Goal: Navigation & Orientation: Find specific page/section

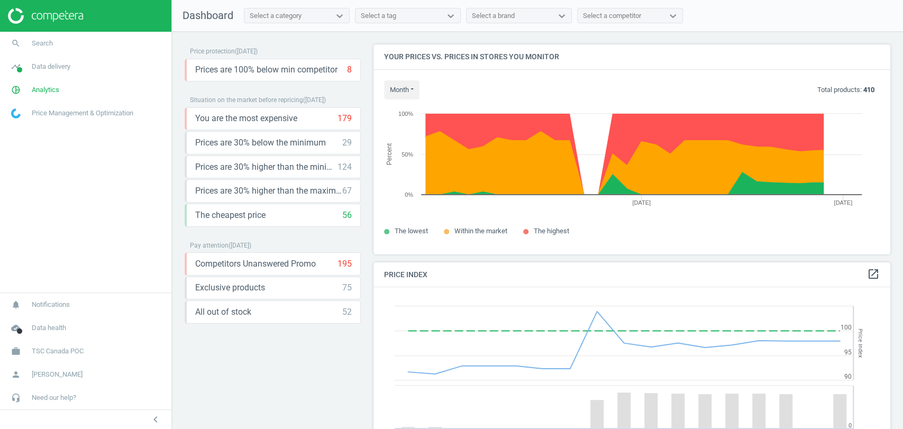
scroll to position [262, 526]
click at [44, 90] on span "Analytics" at bounding box center [46, 90] width 28 height 10
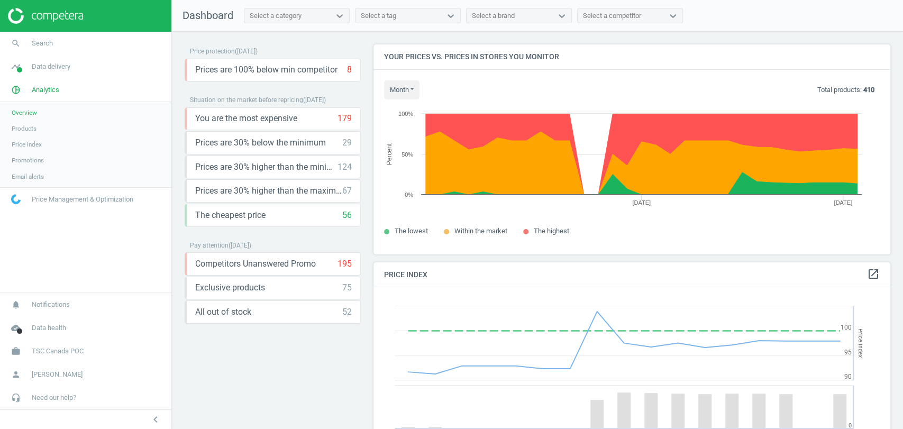
click at [32, 130] on span "Products" at bounding box center [24, 128] width 25 height 8
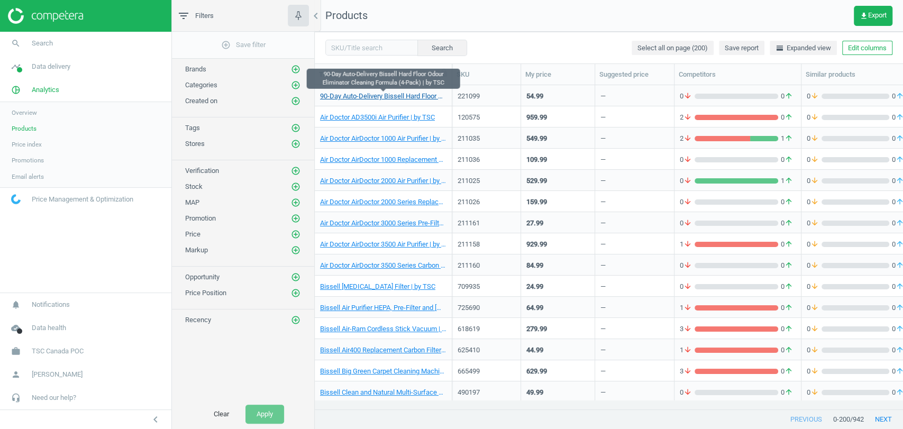
click at [385, 99] on link "90-Day Auto-Delivery Bissell Hard Floor Odour Eliminator Cleaning Formula (4-Pa…" at bounding box center [383, 97] width 126 height 10
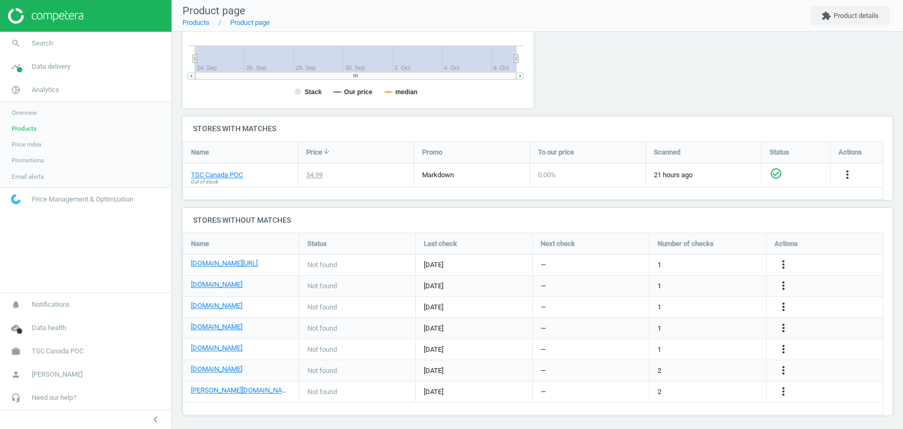
scroll to position [268, 0]
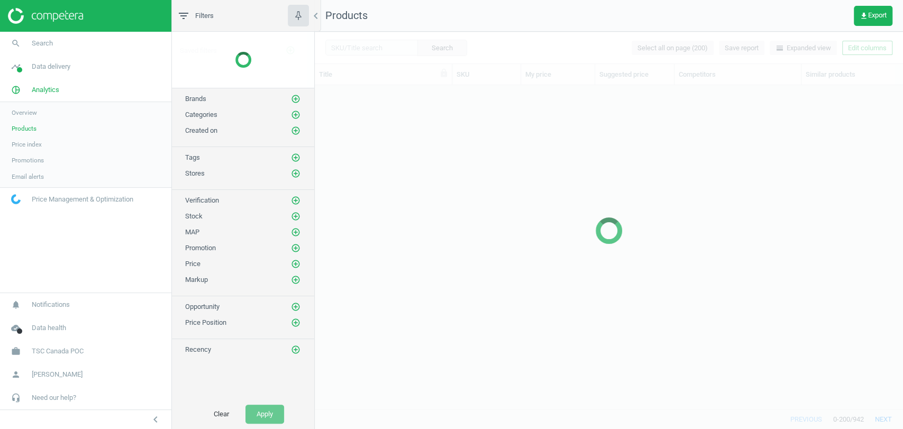
scroll to position [305, 579]
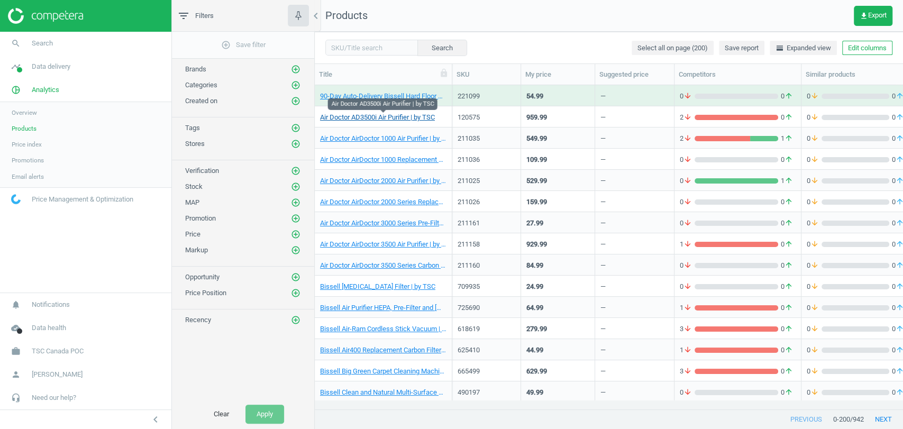
click at [410, 113] on link "Air Doctor AD3500i Air Purifier | by TSC" at bounding box center [377, 118] width 115 height 10
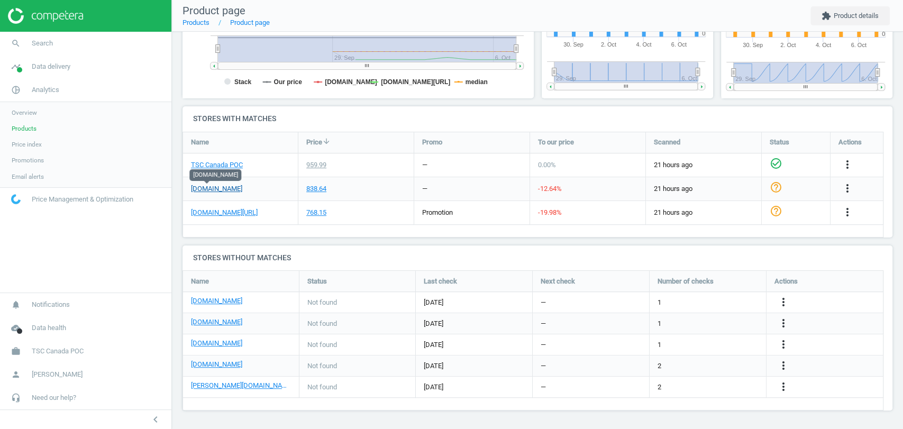
click at [213, 187] on link "amazon.ca" at bounding box center [216, 189] width 51 height 10
click at [232, 213] on link "google.ca/shopping" at bounding box center [224, 213] width 67 height 10
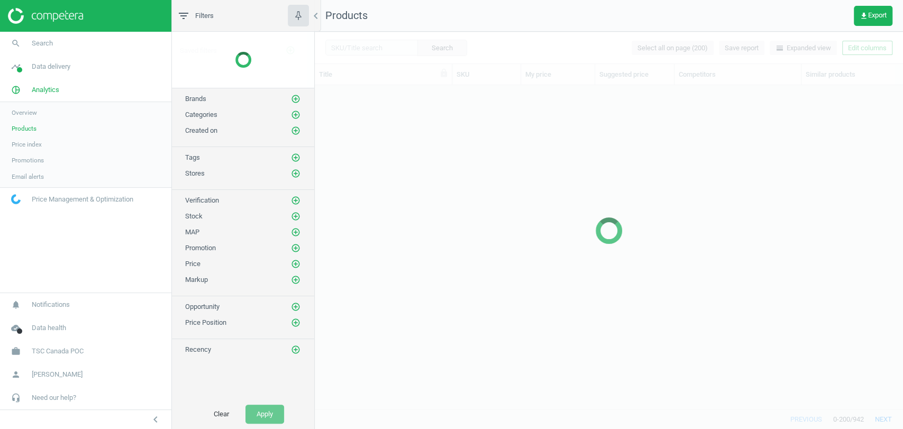
scroll to position [9, 9]
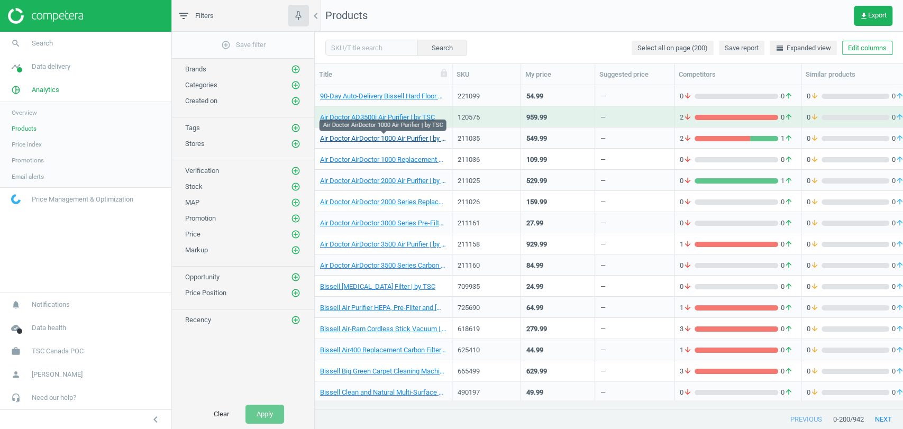
click at [404, 139] on link "Air Doctor AirDoctor 1000 Air Purifier | by TSC" at bounding box center [383, 139] width 126 height 10
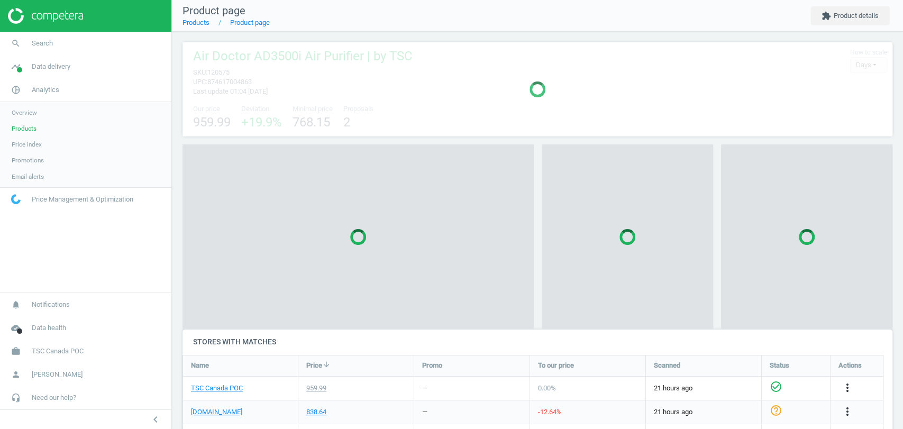
scroll to position [5, 5]
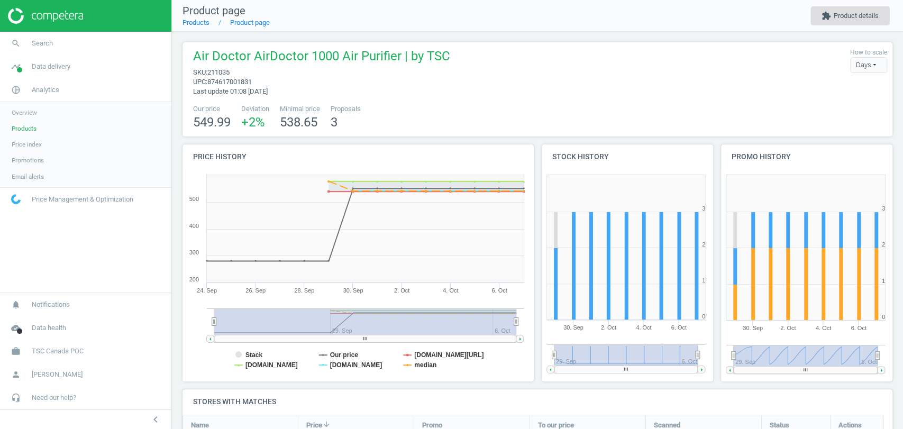
click at [863, 19] on button "extension Product details" at bounding box center [850, 15] width 79 height 19
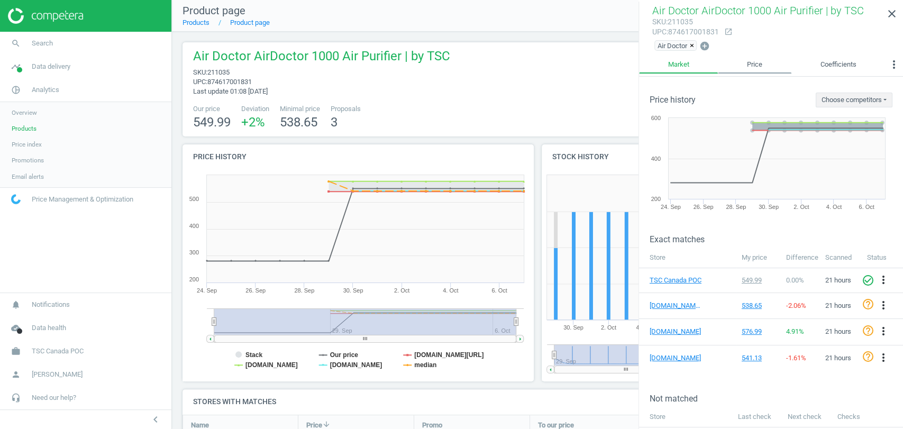
click at [757, 61] on link "Price" at bounding box center [754, 65] width 73 height 18
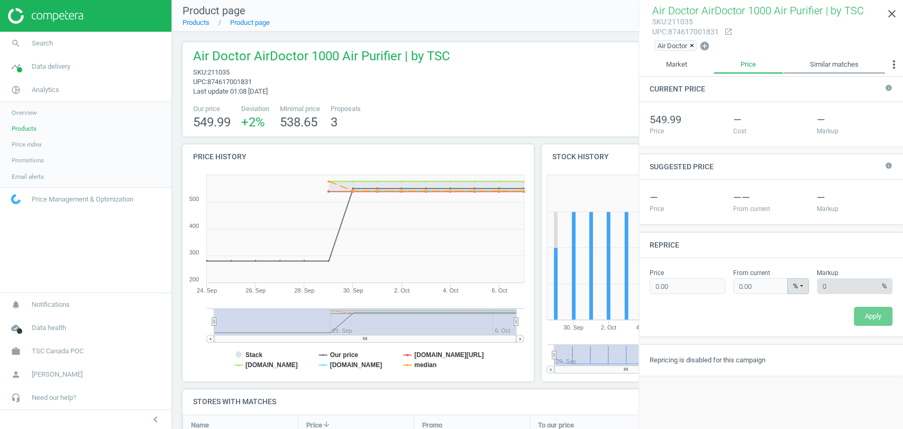
click at [817, 60] on link "Similar matches" at bounding box center [834, 65] width 102 height 18
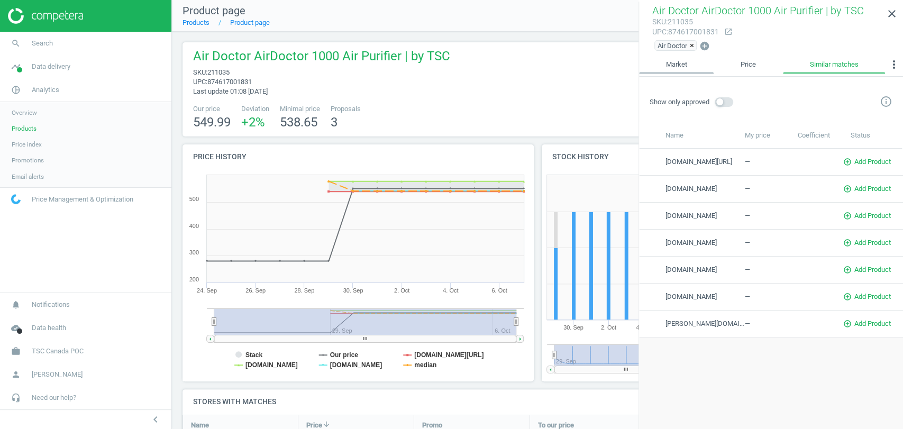
click at [688, 69] on link "Market" at bounding box center [676, 65] width 75 height 18
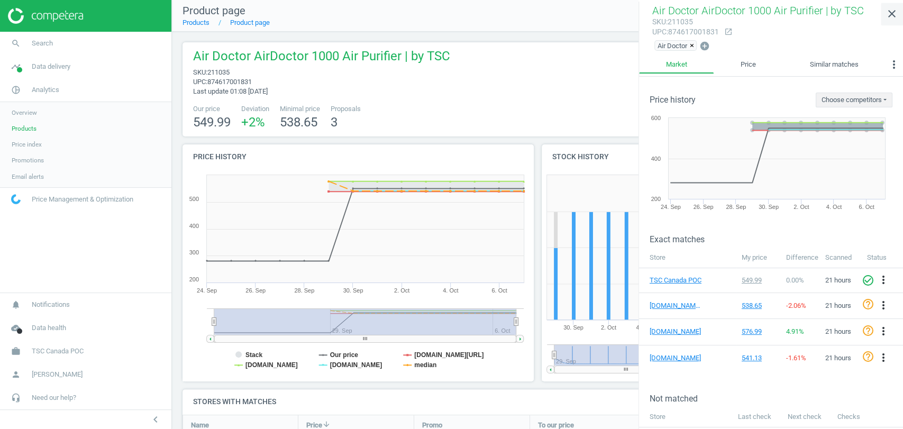
click at [886, 11] on icon "close" at bounding box center [892, 13] width 13 height 13
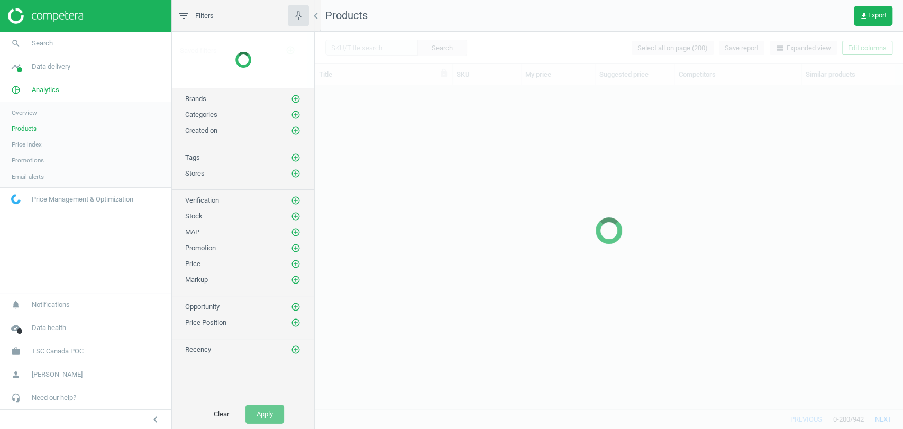
scroll to position [305, 579]
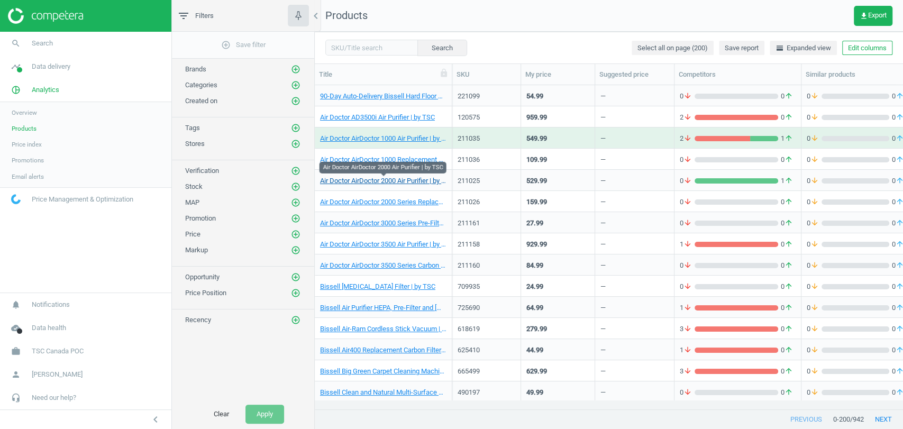
click at [416, 180] on link "Air Doctor AirDoctor 2000 Air Purifier | by TSC" at bounding box center [383, 181] width 126 height 10
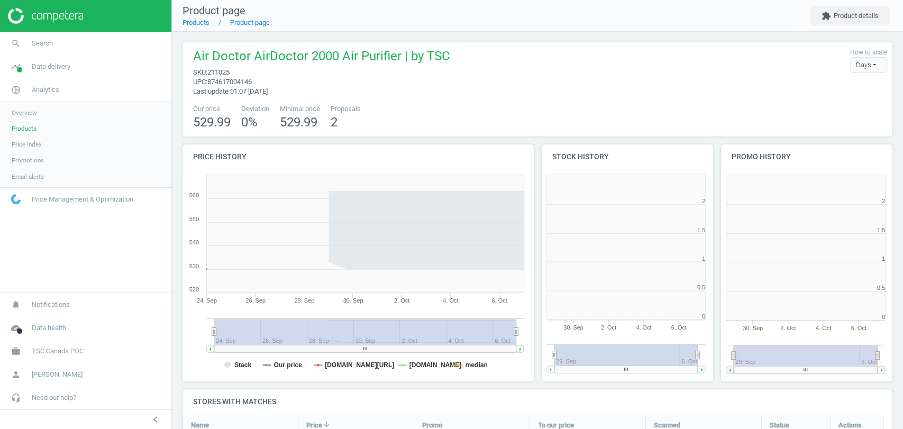
scroll to position [158, 720]
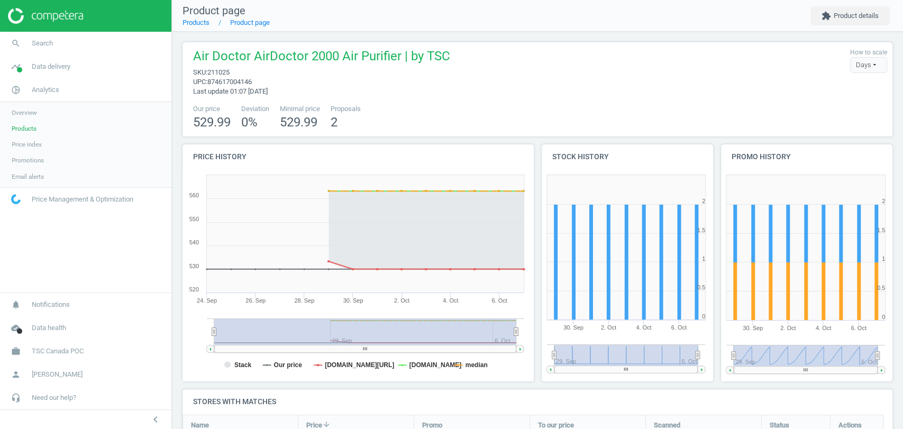
click at [26, 179] on span "Email alerts" at bounding box center [28, 176] width 32 height 8
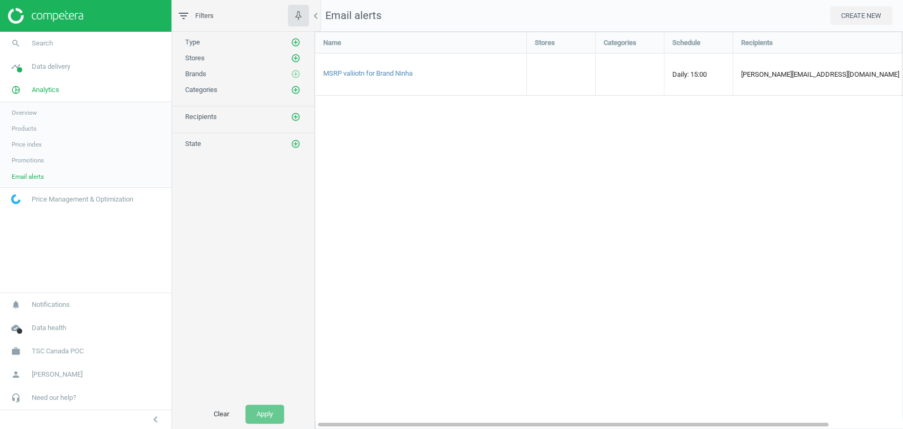
click at [36, 160] on span "Promotions" at bounding box center [28, 160] width 32 height 8
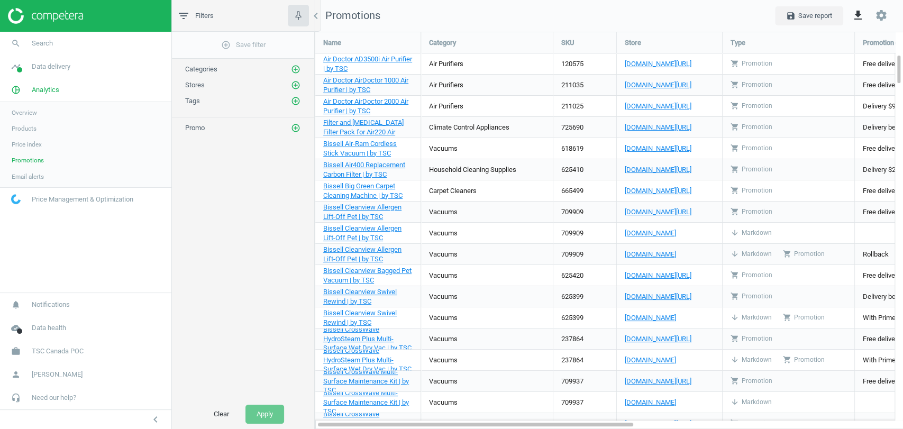
click at [23, 139] on link "Price index" at bounding box center [85, 145] width 171 height 16
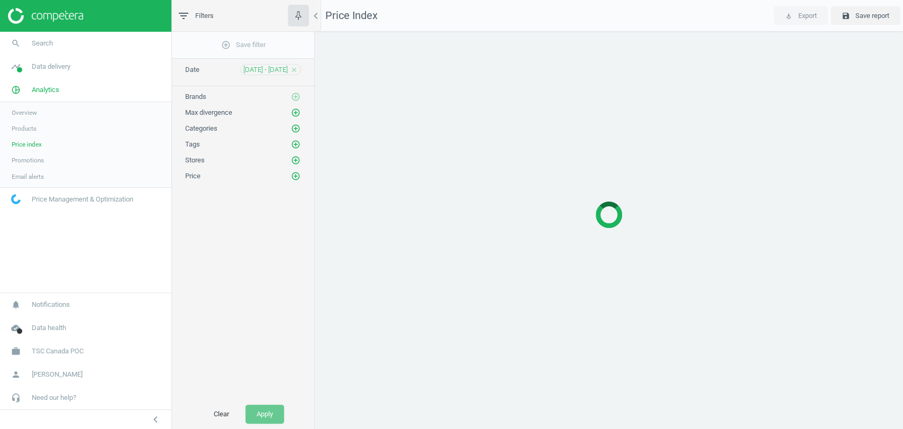
click at [22, 127] on span "Products" at bounding box center [24, 128] width 25 height 8
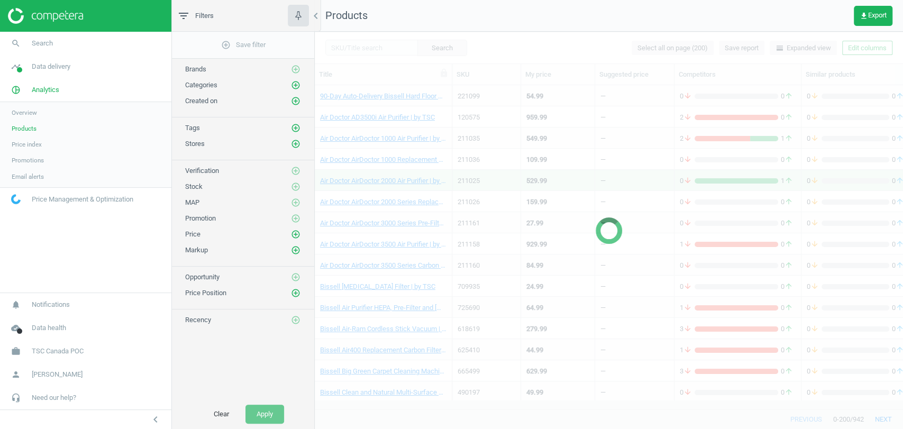
click at [38, 111] on link "Overview" at bounding box center [85, 113] width 171 height 16
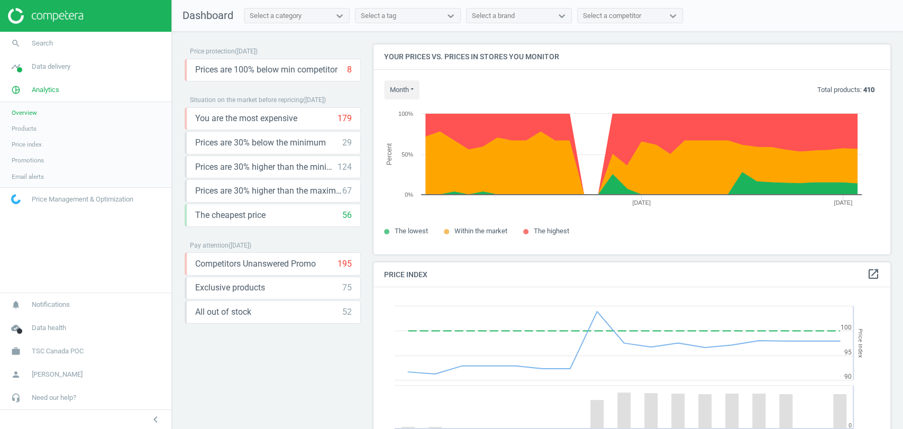
click at [52, 197] on span "Price Management & Optimization" at bounding box center [83, 200] width 102 height 10
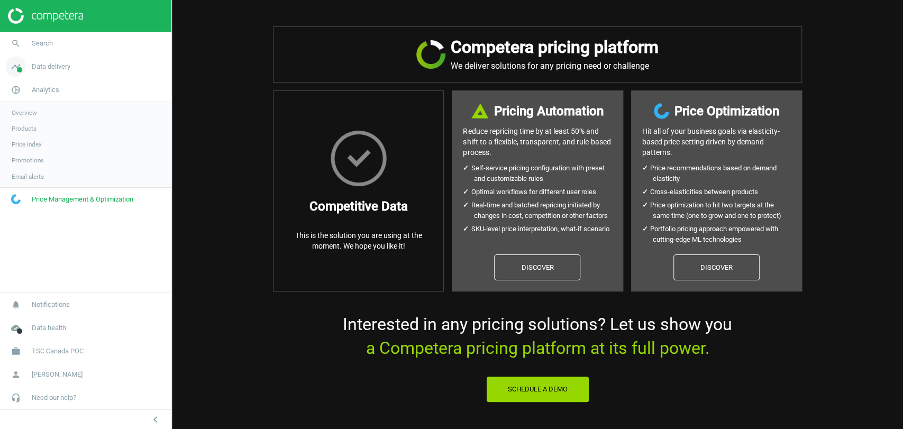
click at [44, 66] on span "Data delivery" at bounding box center [51, 67] width 39 height 10
click at [29, 89] on span "Overview" at bounding box center [24, 89] width 25 height 8
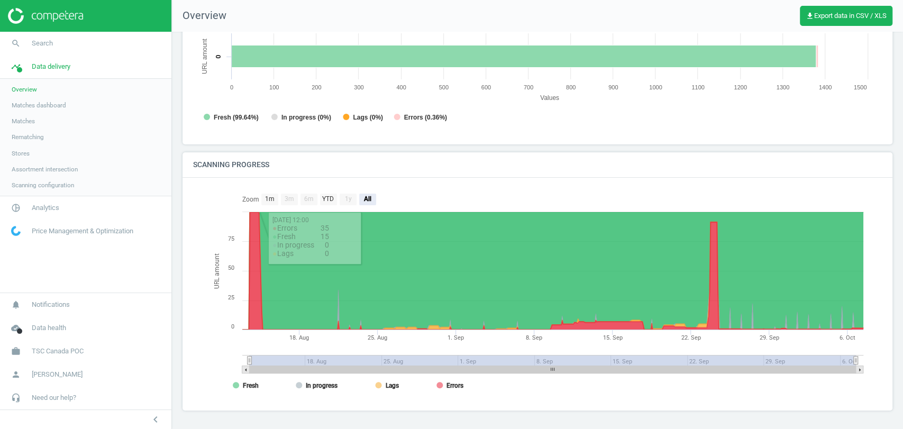
click at [40, 111] on link "Matches dashboard" at bounding box center [85, 105] width 171 height 16
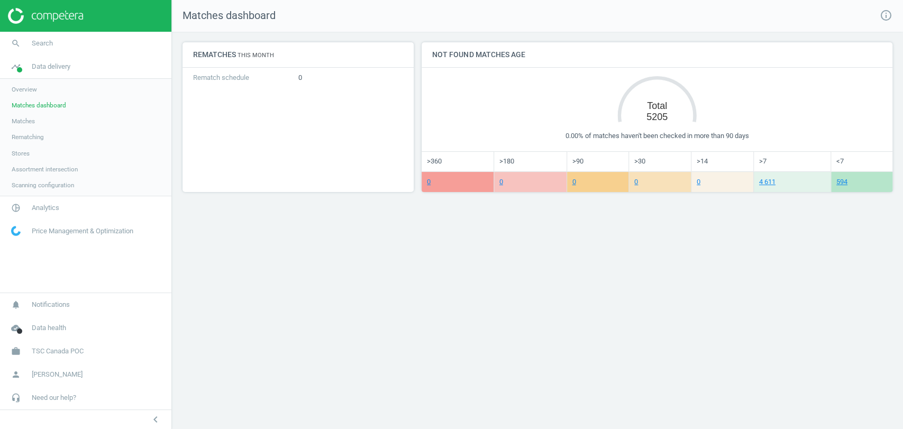
click at [19, 124] on span "Matches" at bounding box center [23, 121] width 23 height 8
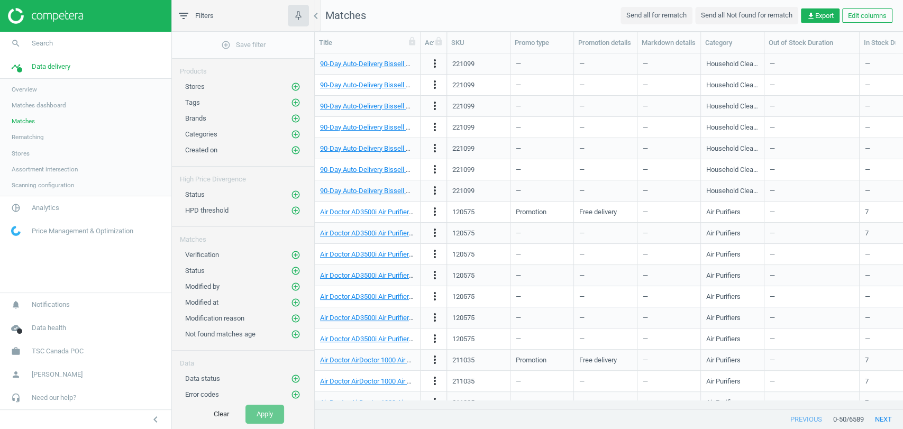
click at [33, 103] on span "Matches dashboard" at bounding box center [39, 105] width 55 height 8
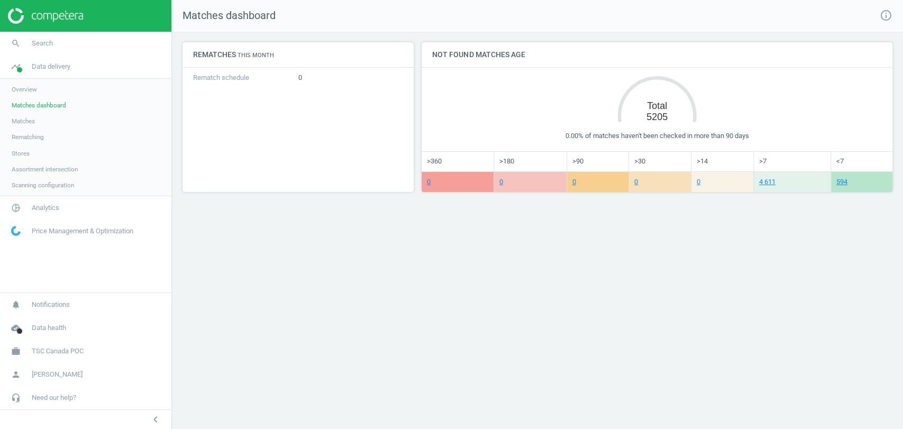
click at [22, 119] on span "Matches" at bounding box center [23, 121] width 23 height 8
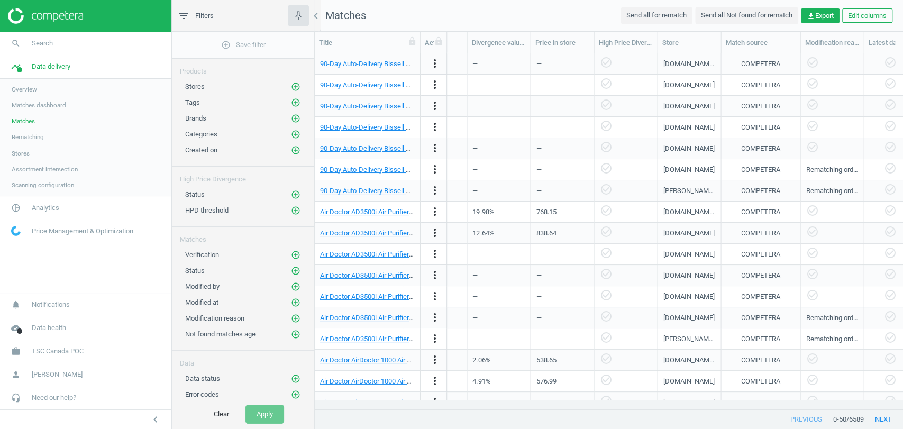
scroll to position [0, 796]
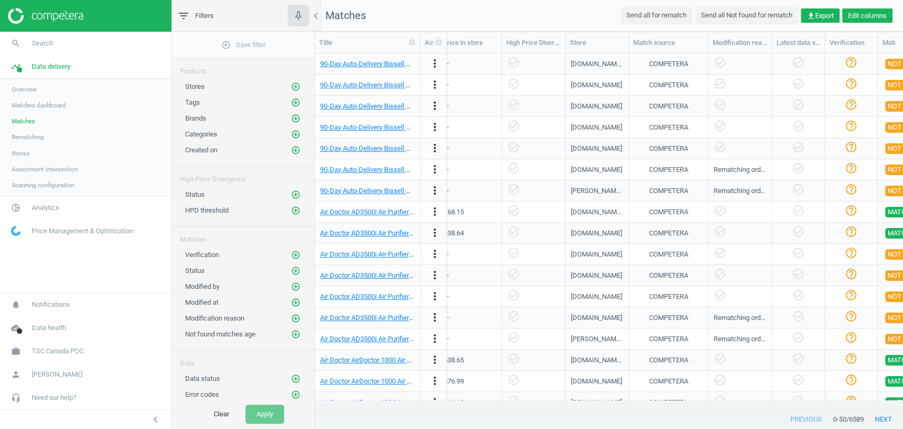
click at [853, 11] on button "Edit columns" at bounding box center [867, 15] width 50 height 15
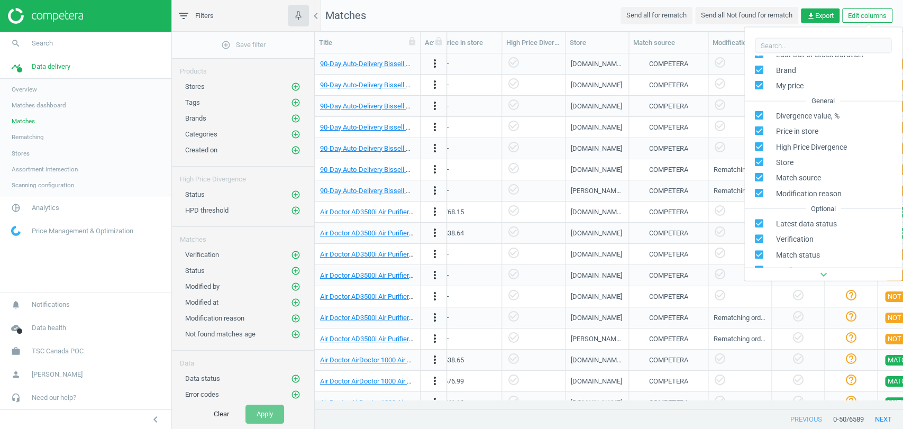
scroll to position [243, 0]
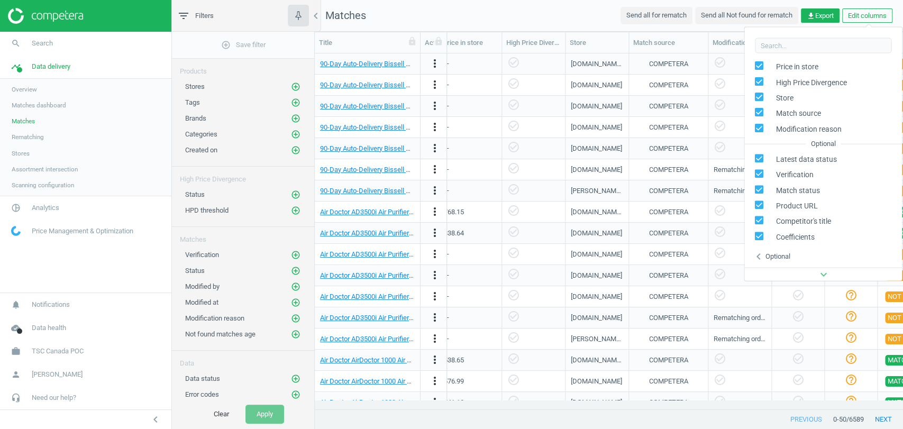
click at [786, 256] on div "Optional" at bounding box center [777, 256] width 25 height 10
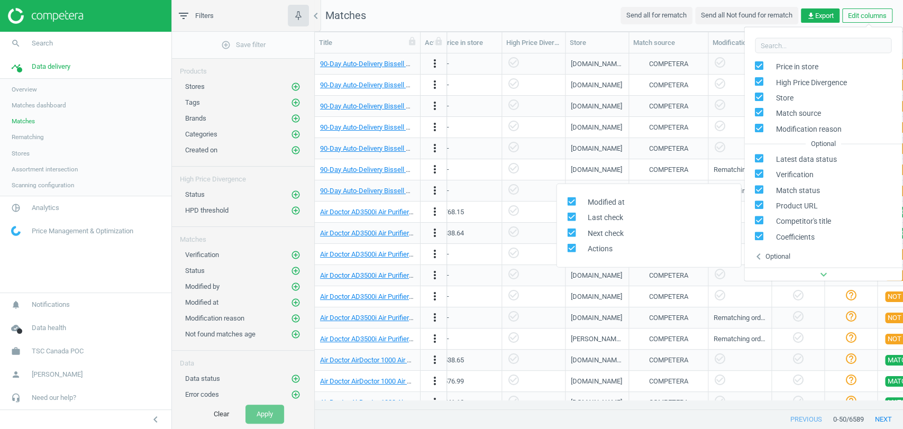
click at [786, 256] on div "Optional" at bounding box center [777, 256] width 25 height 10
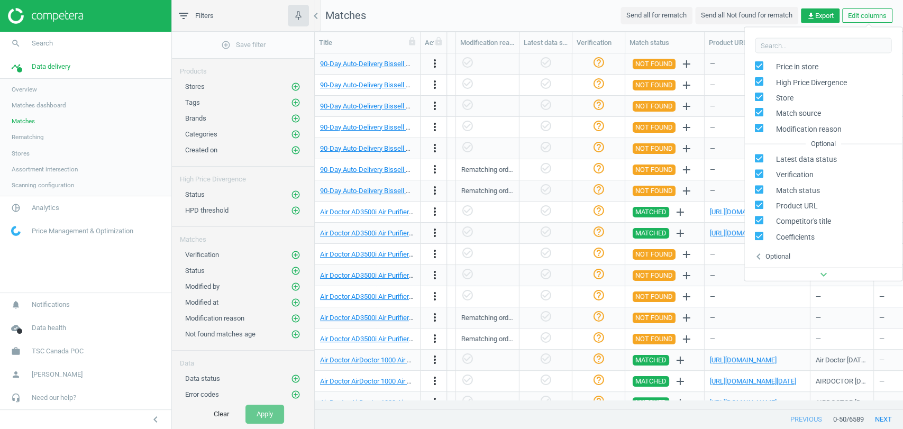
scroll to position [0, 1309]
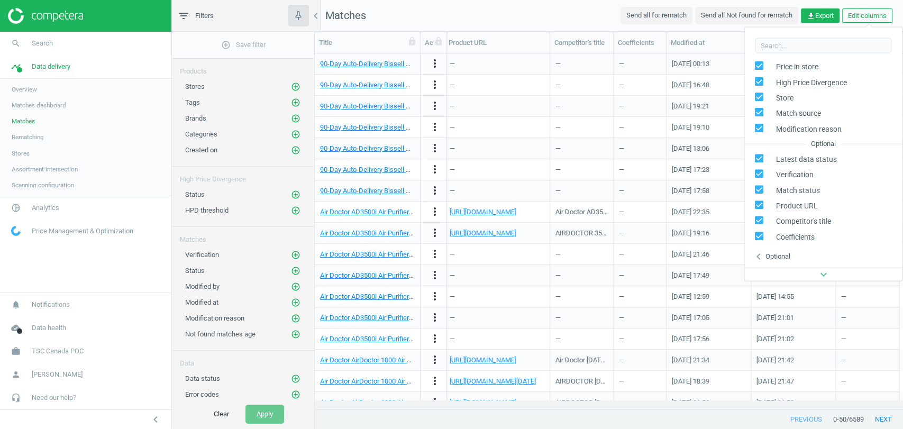
click at [554, 21] on nav "Matches Send all for rematch Send all Not found for rematch get_app Export Edit…" at bounding box center [609, 16] width 588 height 32
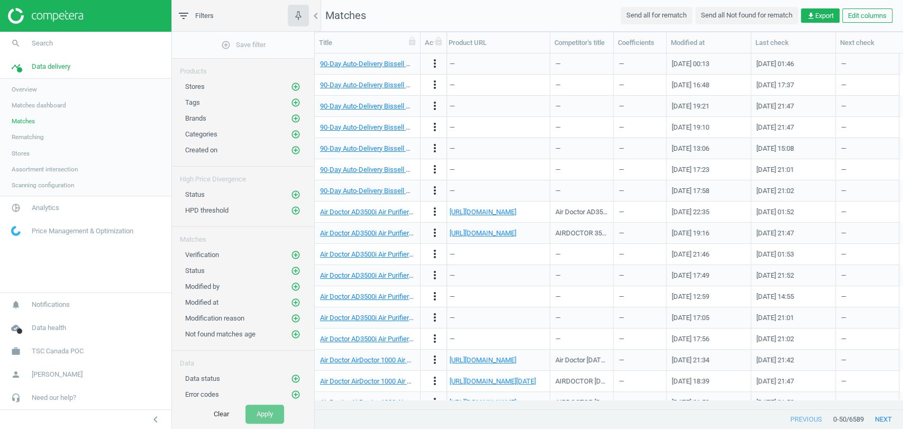
click at [17, 140] on span "Rematching" at bounding box center [28, 137] width 32 height 8
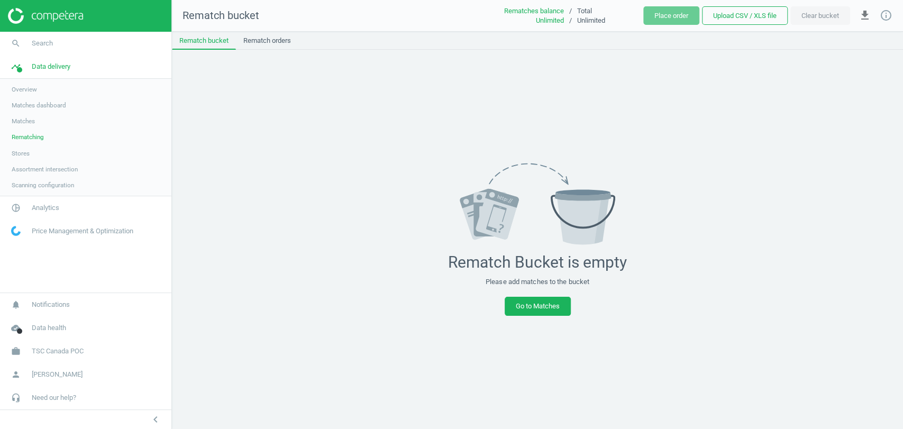
click at [21, 152] on span "Stores" at bounding box center [21, 153] width 18 height 8
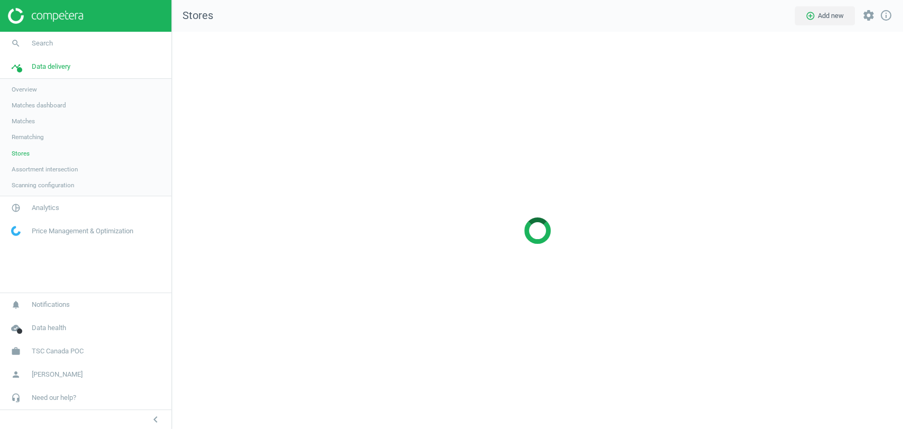
scroll to position [415, 749]
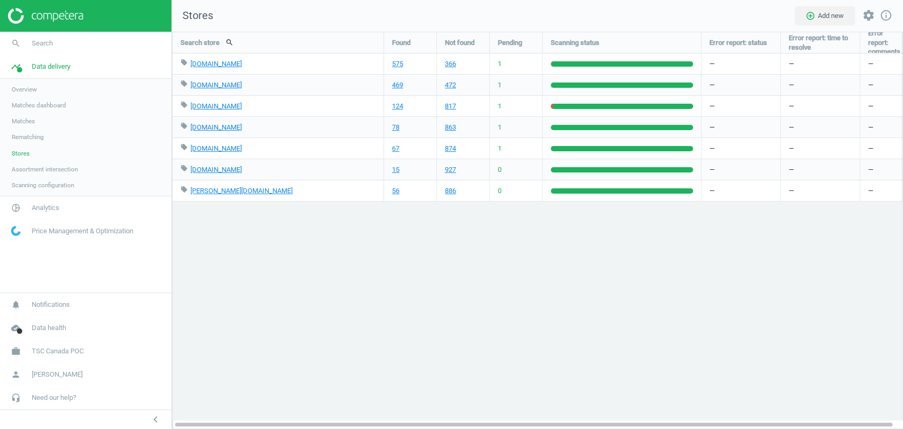
click at [53, 169] on span "Assortment intersection" at bounding box center [45, 169] width 66 height 8
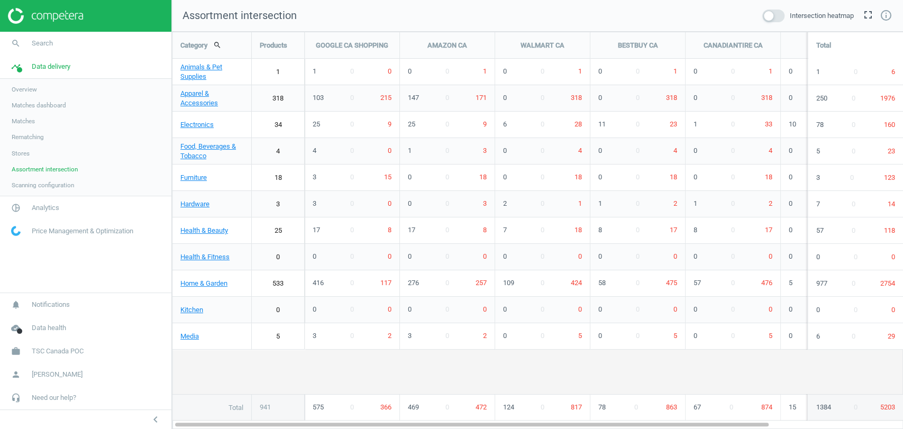
scroll to position [416, 749]
click at [41, 181] on span "Scanning configuration" at bounding box center [43, 185] width 62 height 8
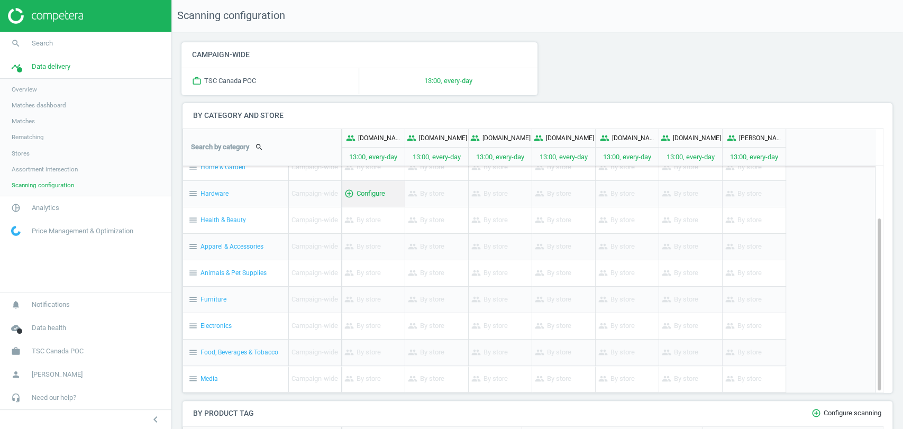
scroll to position [187, 0]
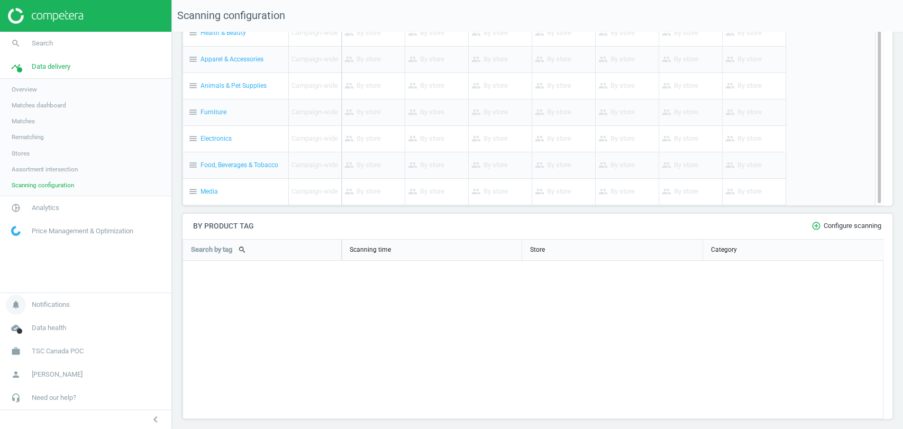
click at [61, 308] on span "Notifications" at bounding box center [51, 305] width 38 height 10
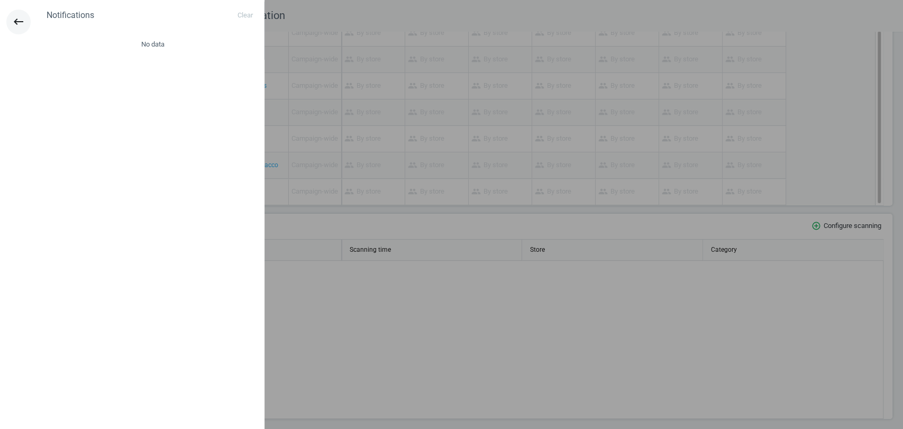
click at [17, 17] on icon "keyboard_backspace" at bounding box center [18, 21] width 13 height 13
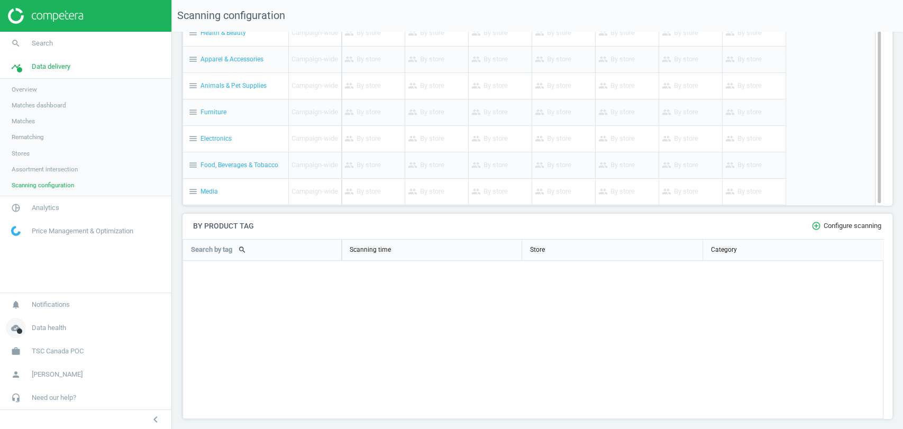
click at [62, 325] on span "Data health" at bounding box center [49, 328] width 34 height 10
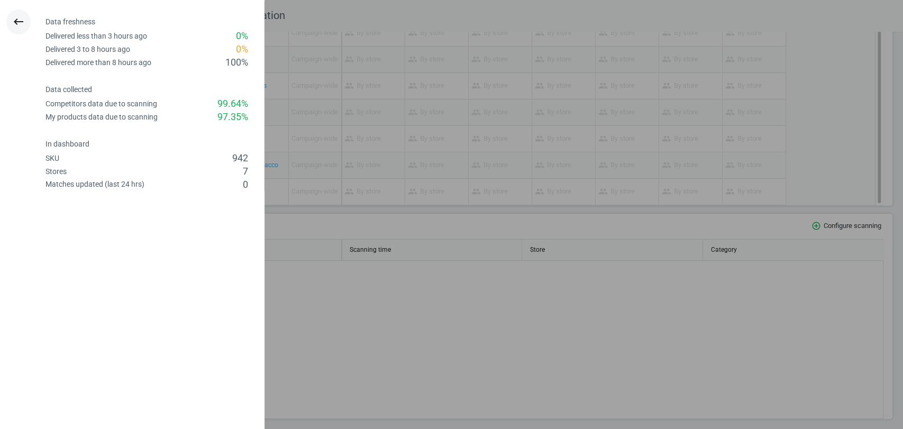
click at [8, 20] on button "keyboard_backspace" at bounding box center [18, 22] width 24 height 25
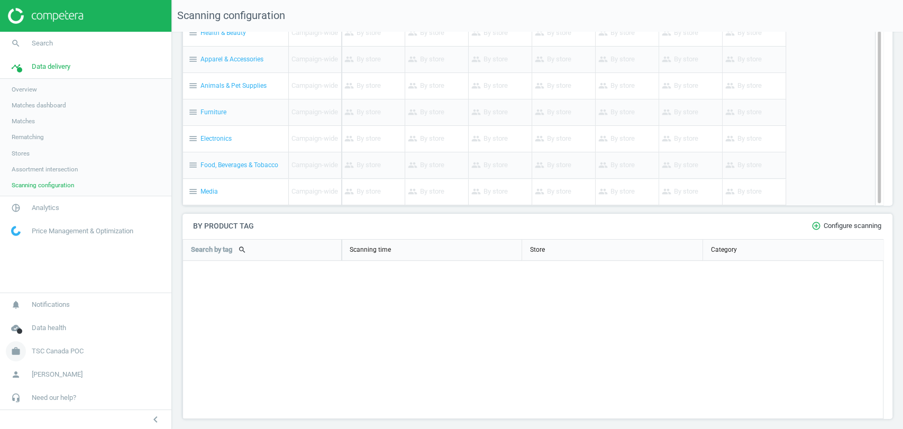
click at [51, 353] on span "TSC Canada POC" at bounding box center [58, 352] width 52 height 10
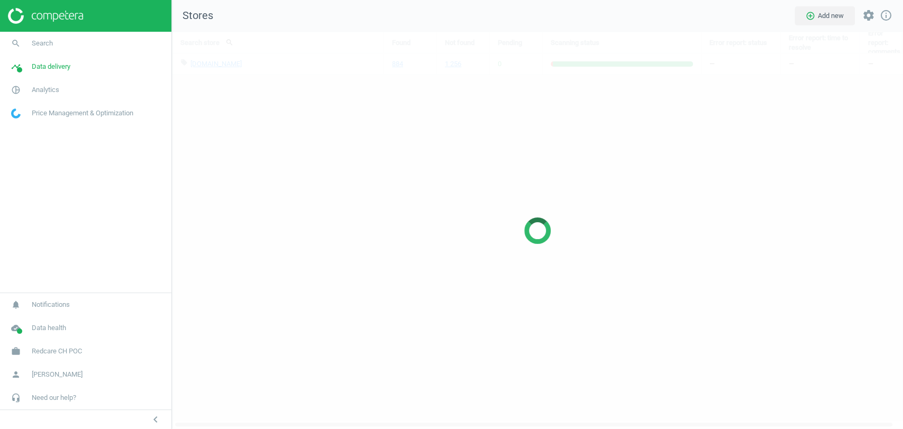
scroll to position [415, 749]
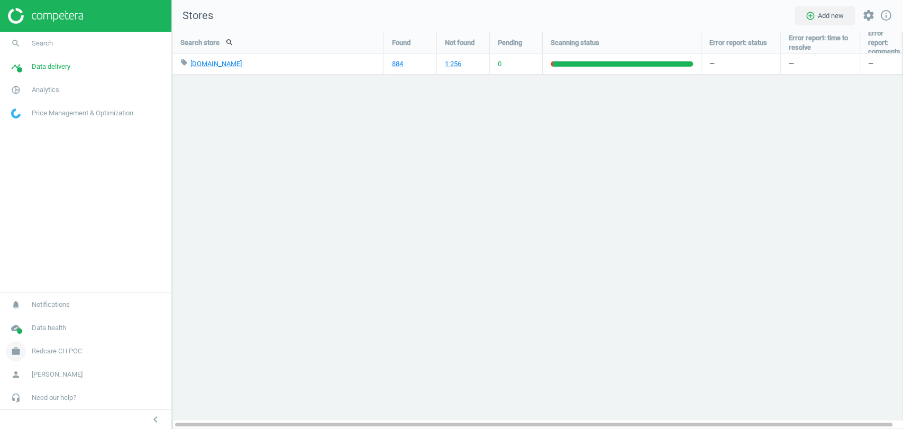
click at [58, 354] on span "Redcare CH POC" at bounding box center [57, 352] width 50 height 10
click at [46, 322] on span "Switch campaign" at bounding box center [35, 320] width 47 height 8
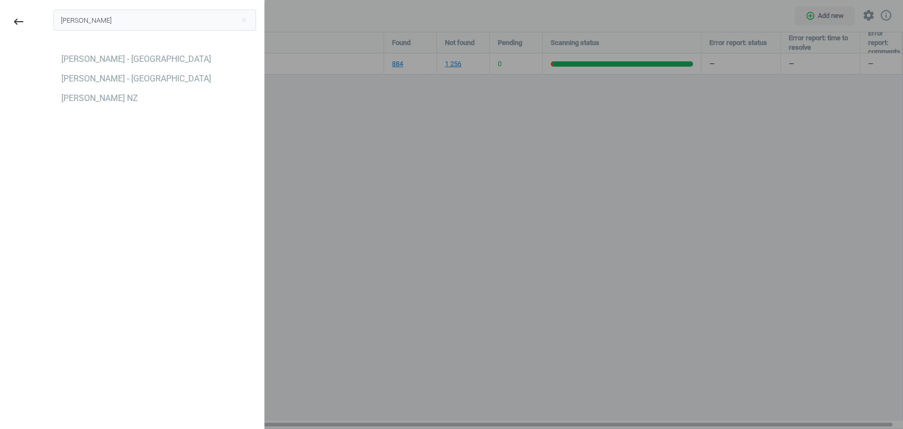
type input "[PERSON_NAME]"
click at [46, 264] on div "[PERSON_NAME] close [PERSON_NAME] - [GEOGRAPHIC_DATA] [PERSON_NAME] - [GEOGRAPH…" at bounding box center [155, 216] width 219 height 429
click at [136, 85] on div "[PERSON_NAME] - [GEOGRAPHIC_DATA]" at bounding box center [154, 78] width 203 height 17
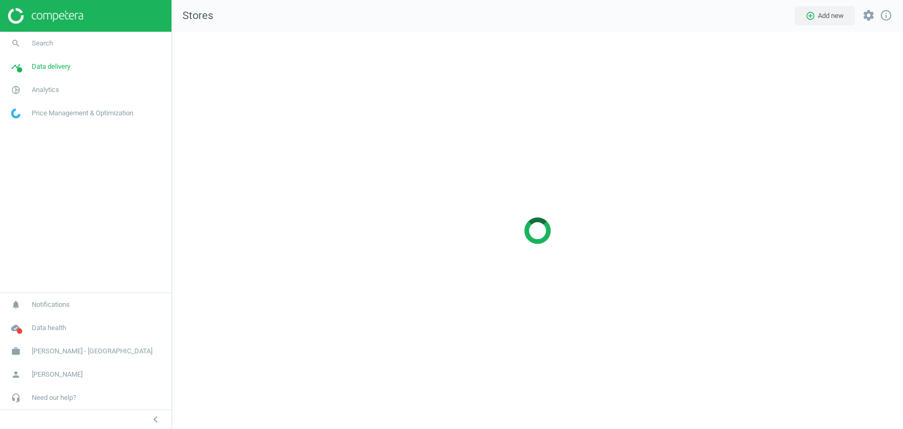
scroll to position [415, 749]
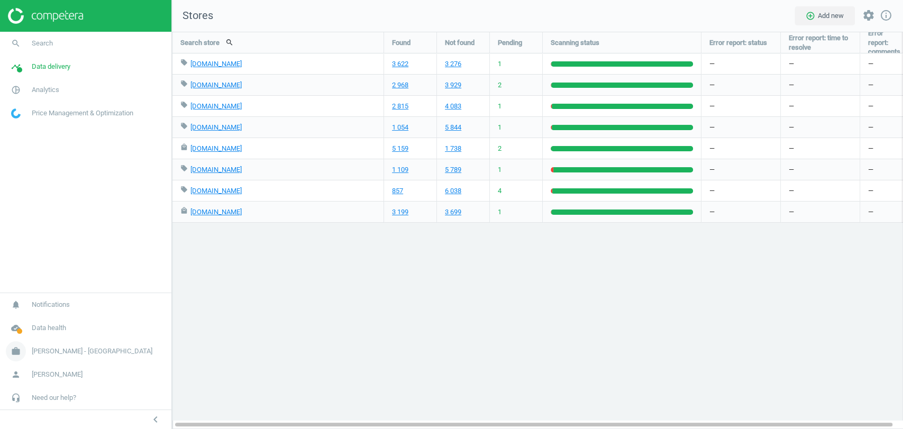
click at [68, 348] on span "[PERSON_NAME] - [GEOGRAPHIC_DATA]" at bounding box center [92, 352] width 121 height 10
click at [33, 335] on span "Campaign settings" at bounding box center [38, 336] width 52 height 8
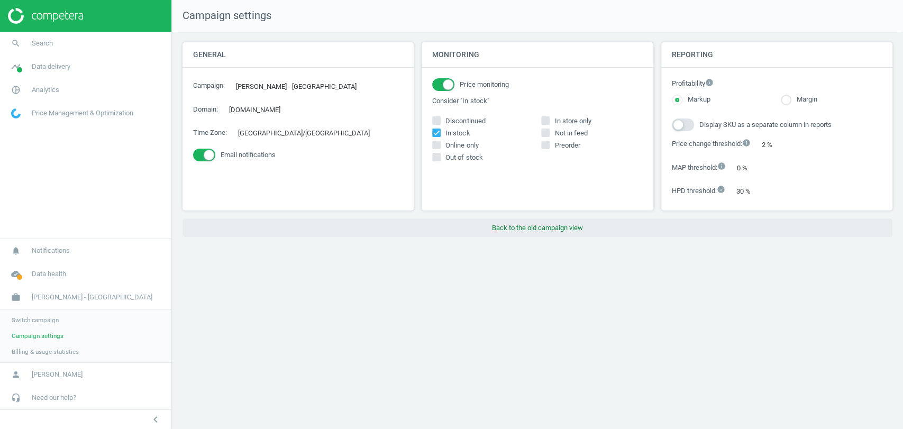
click at [527, 234] on button "Back to the old campaign view" at bounding box center [538, 228] width 710 height 19
